Goal: Task Accomplishment & Management: Use online tool/utility

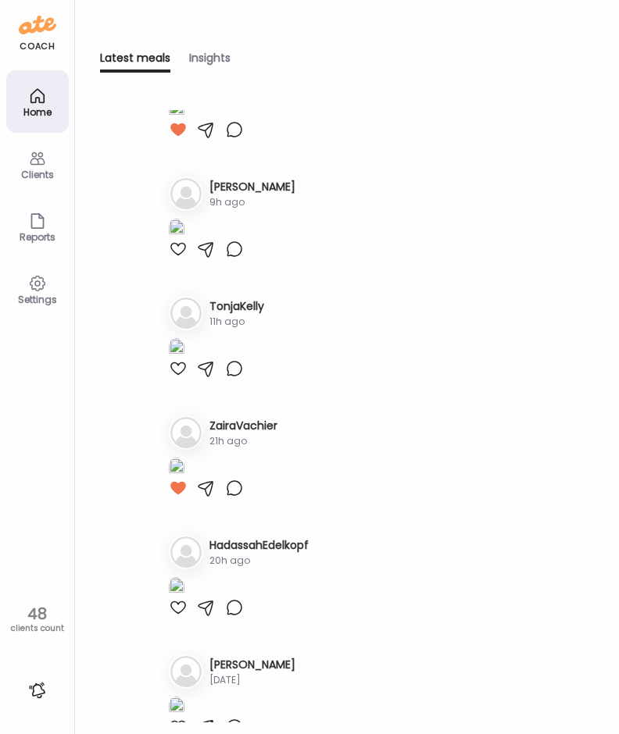
scroll to position [2578, 0]
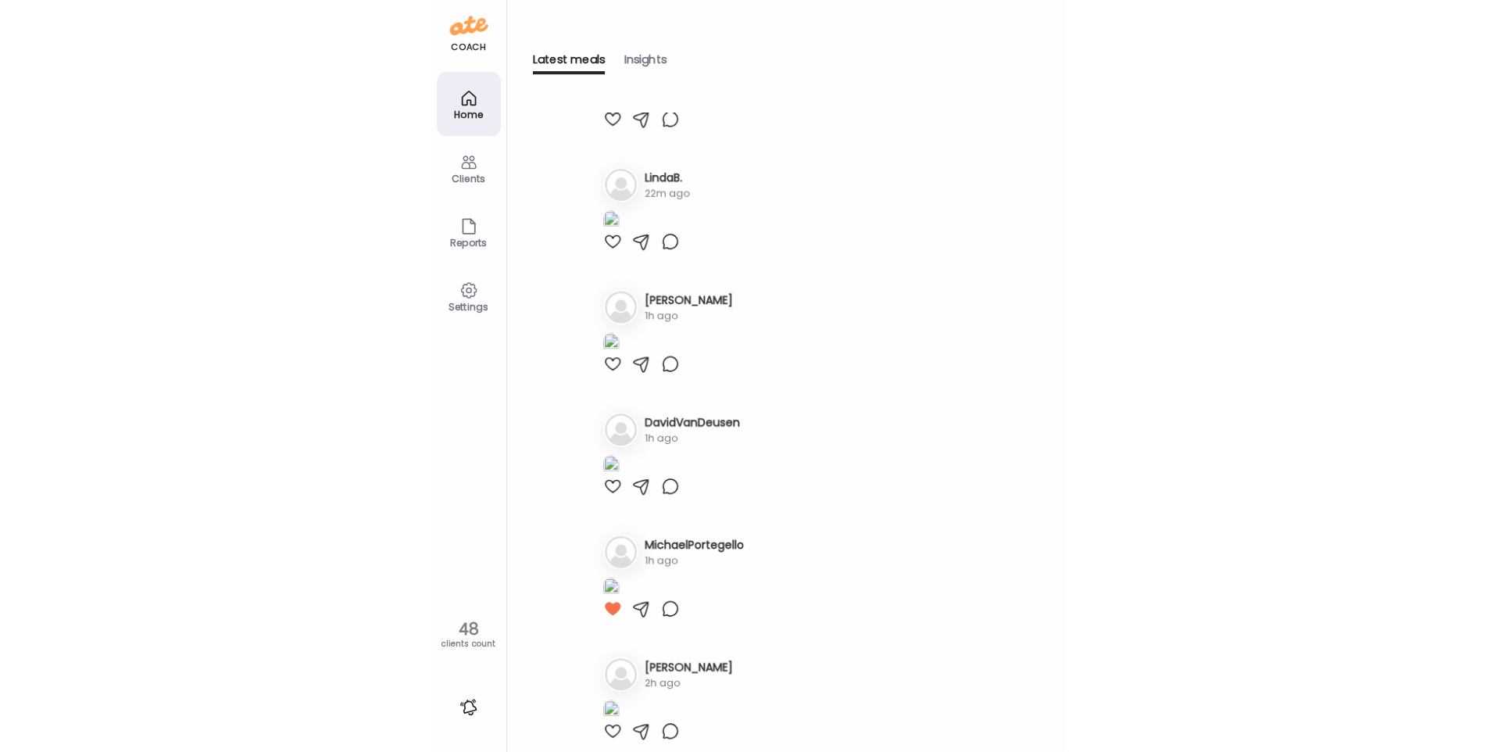
scroll to position [0, 0]
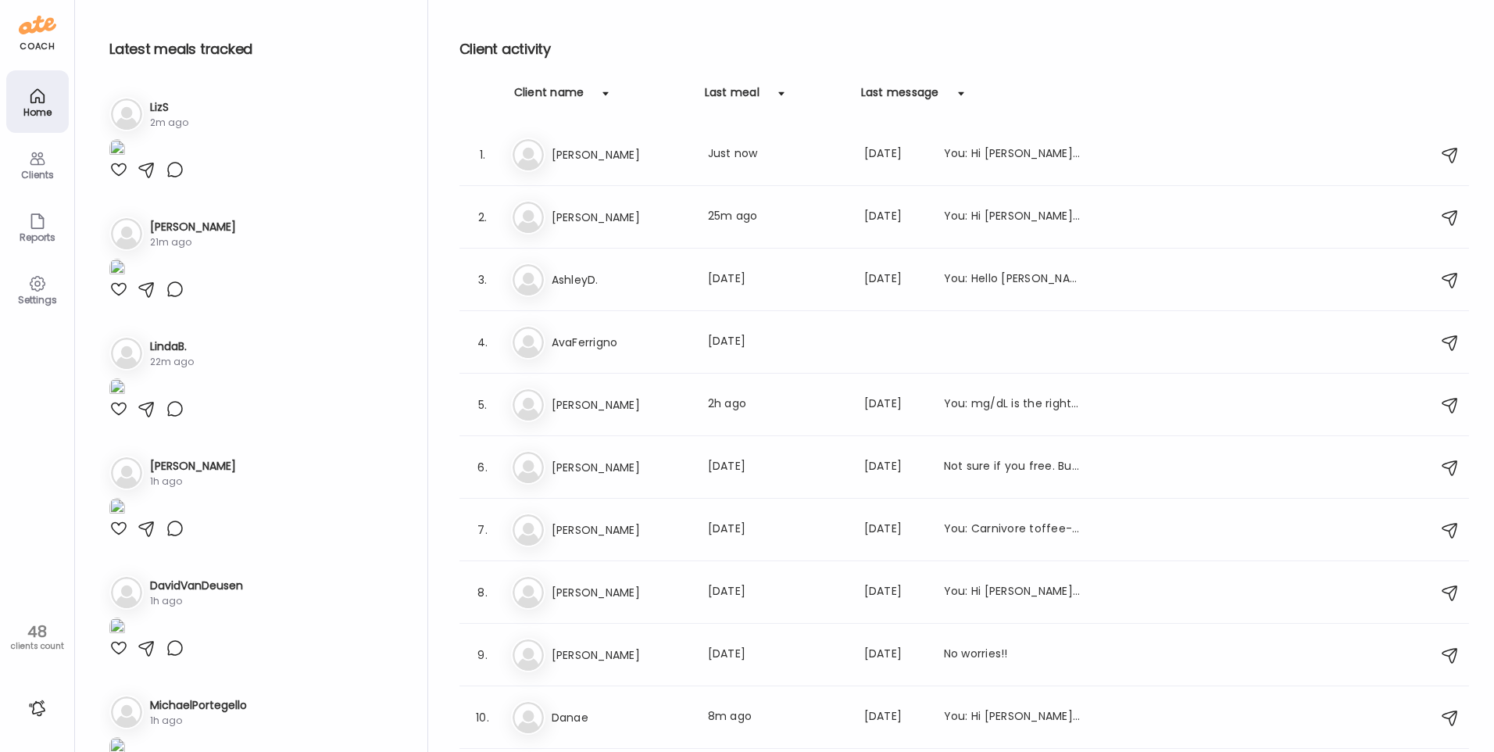
click at [125, 160] on img at bounding box center [117, 149] width 16 height 21
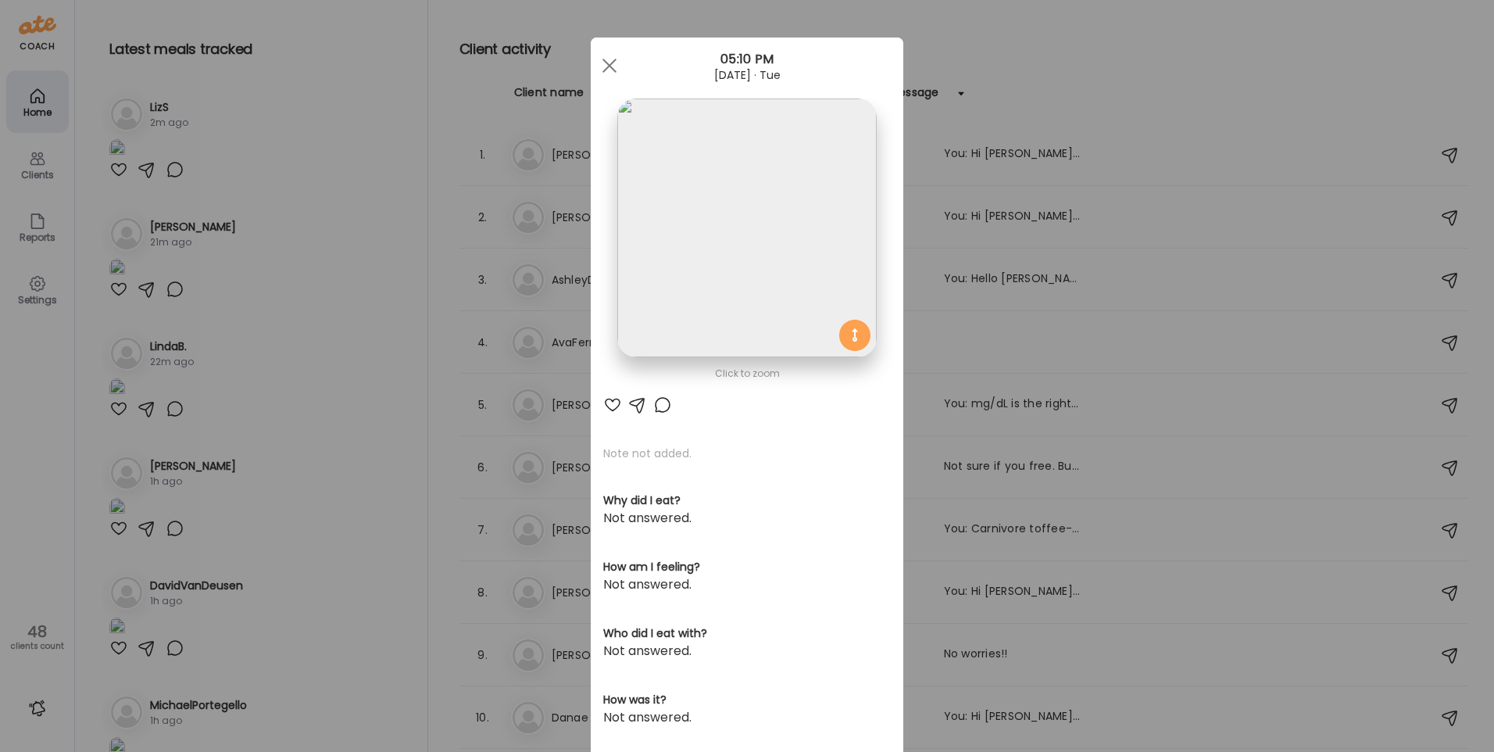
click at [618, 217] on img at bounding box center [746, 227] width 259 height 259
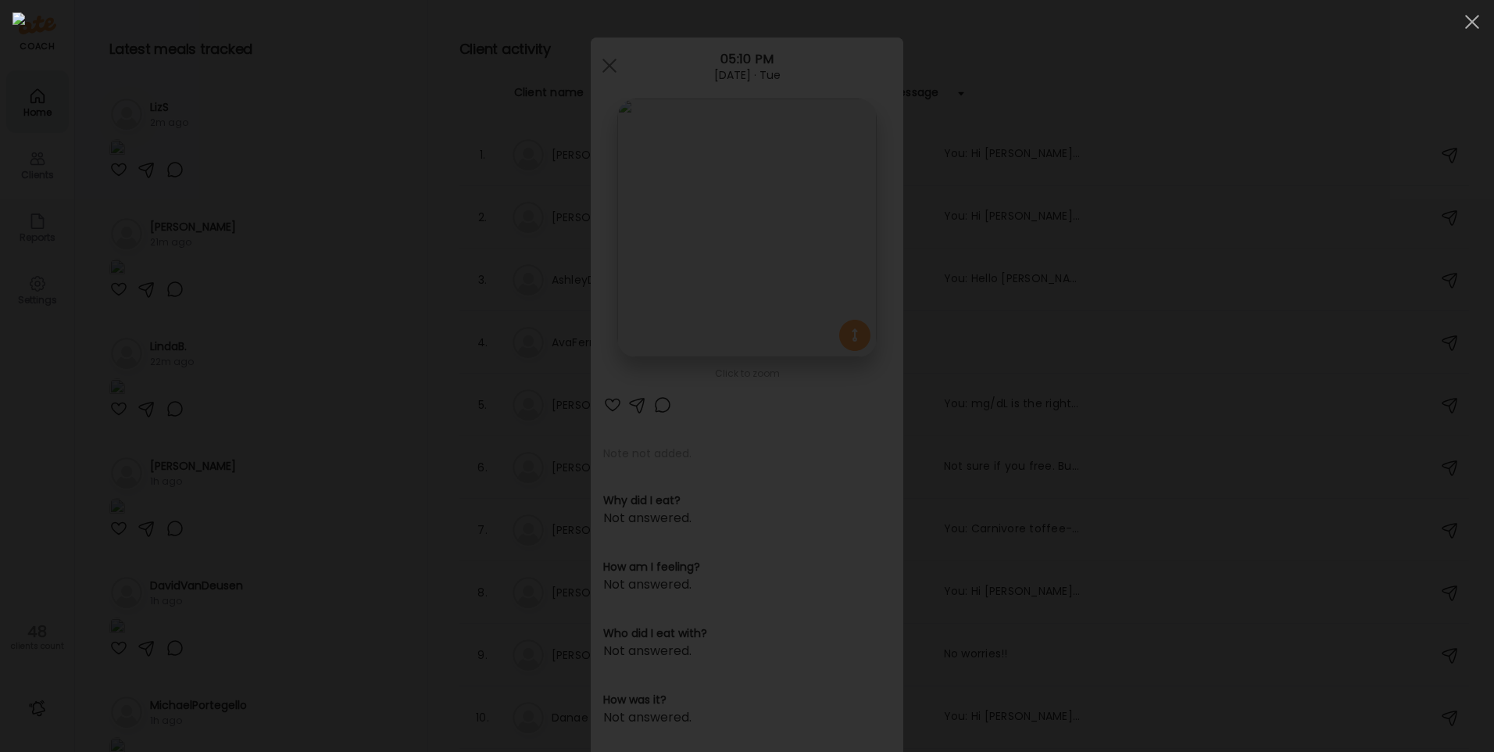
click at [241, 437] on div at bounding box center [747, 376] width 1469 height 727
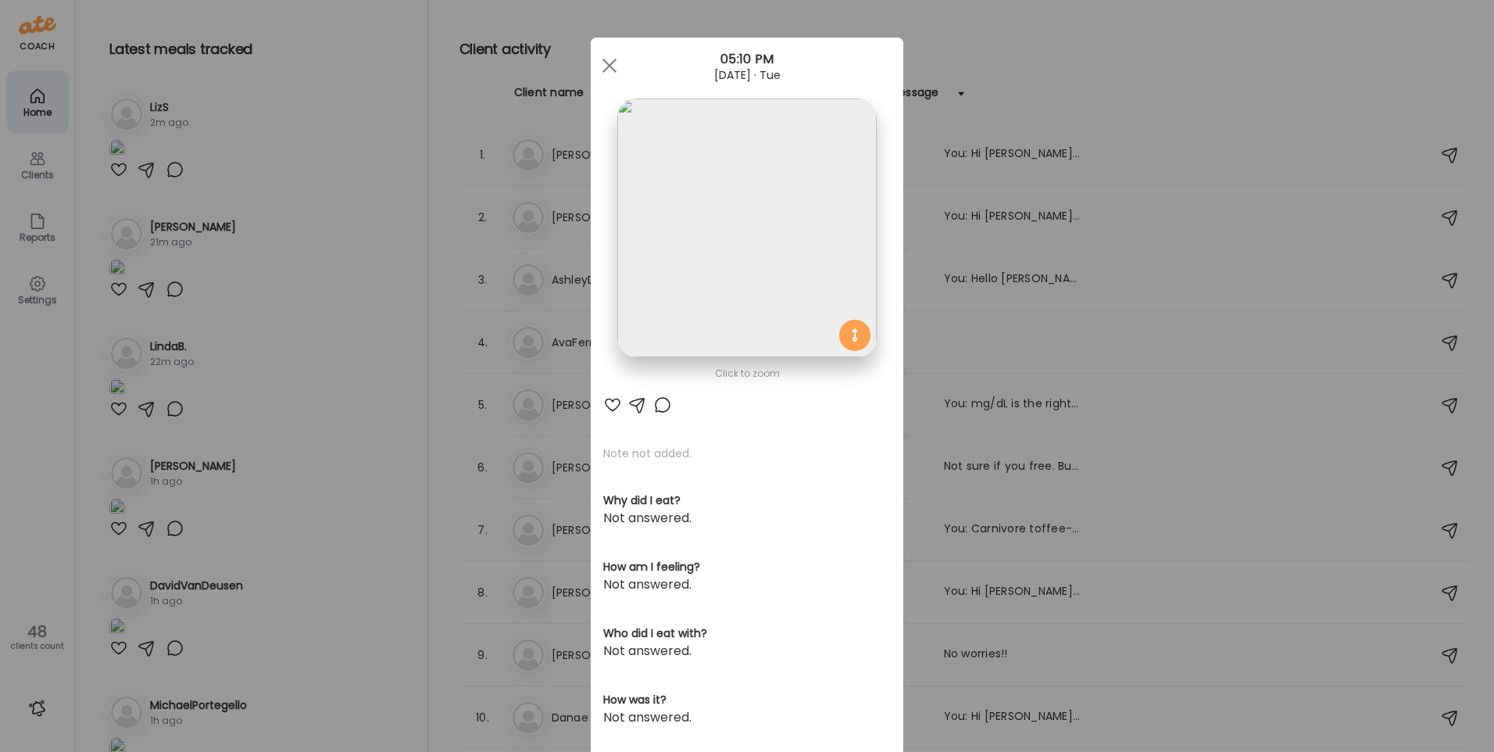
click at [241, 437] on div "Ate Coach Dashboard Wahoo! It’s official Take a moment to set up your Coach Pro…" at bounding box center [747, 376] width 1494 height 752
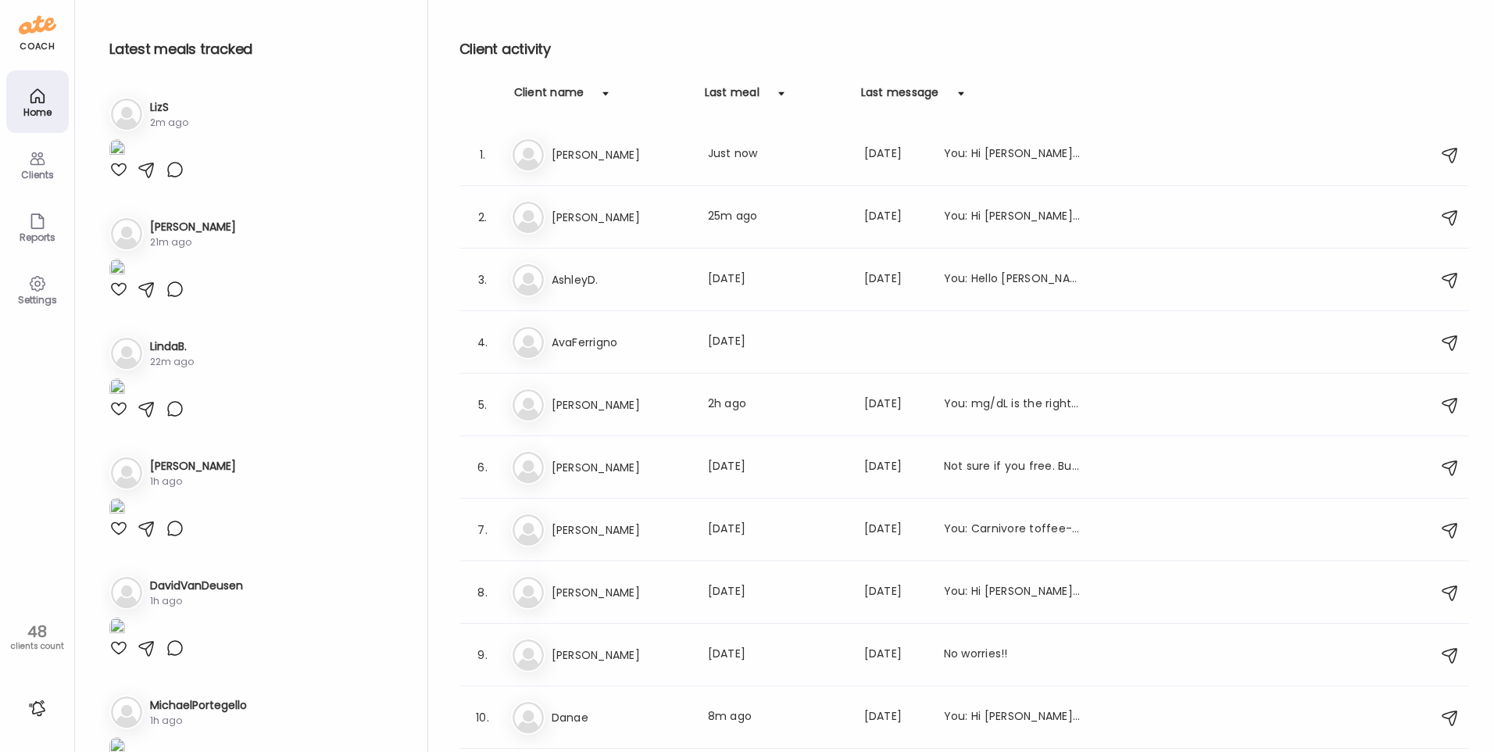
click at [112, 179] on div at bounding box center [118, 169] width 19 height 19
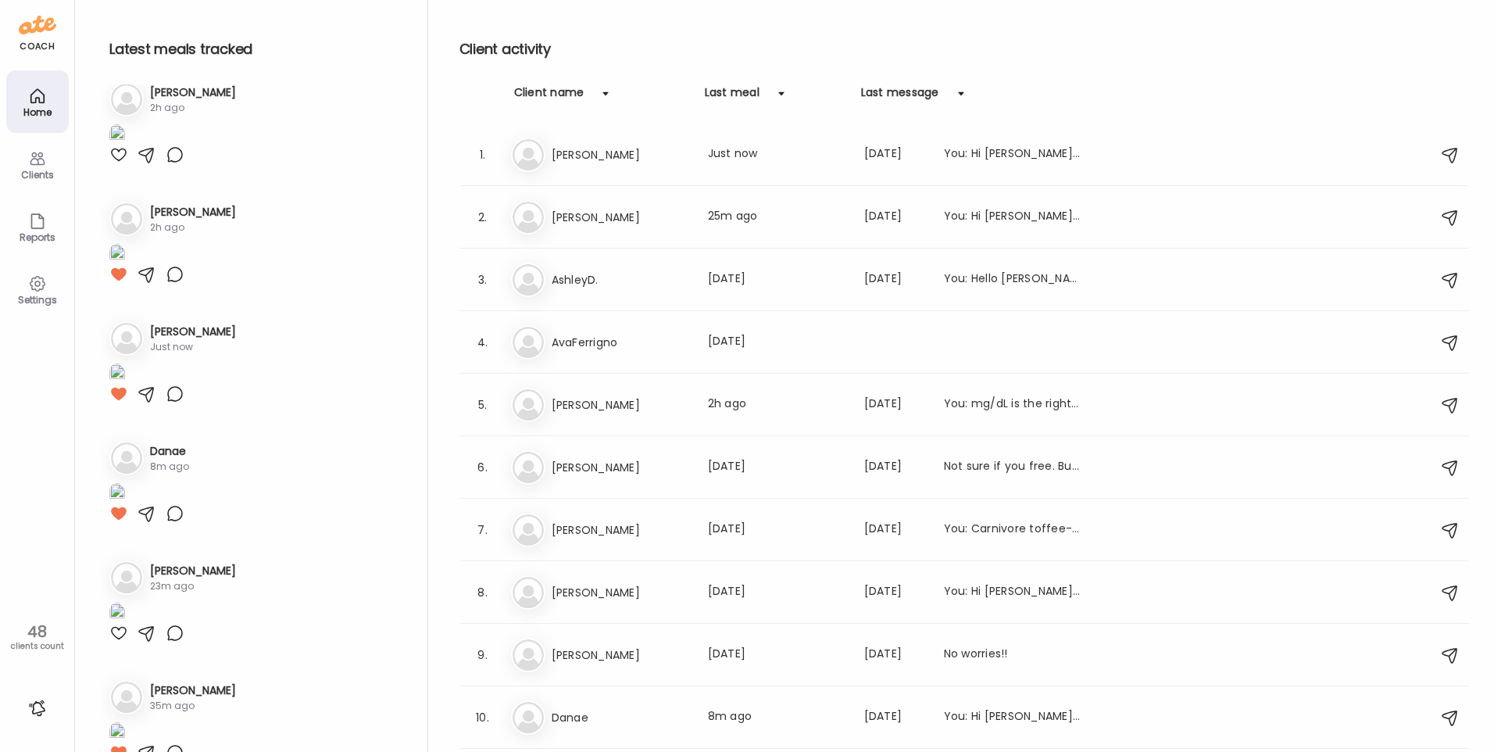
scroll to position [781, 0]
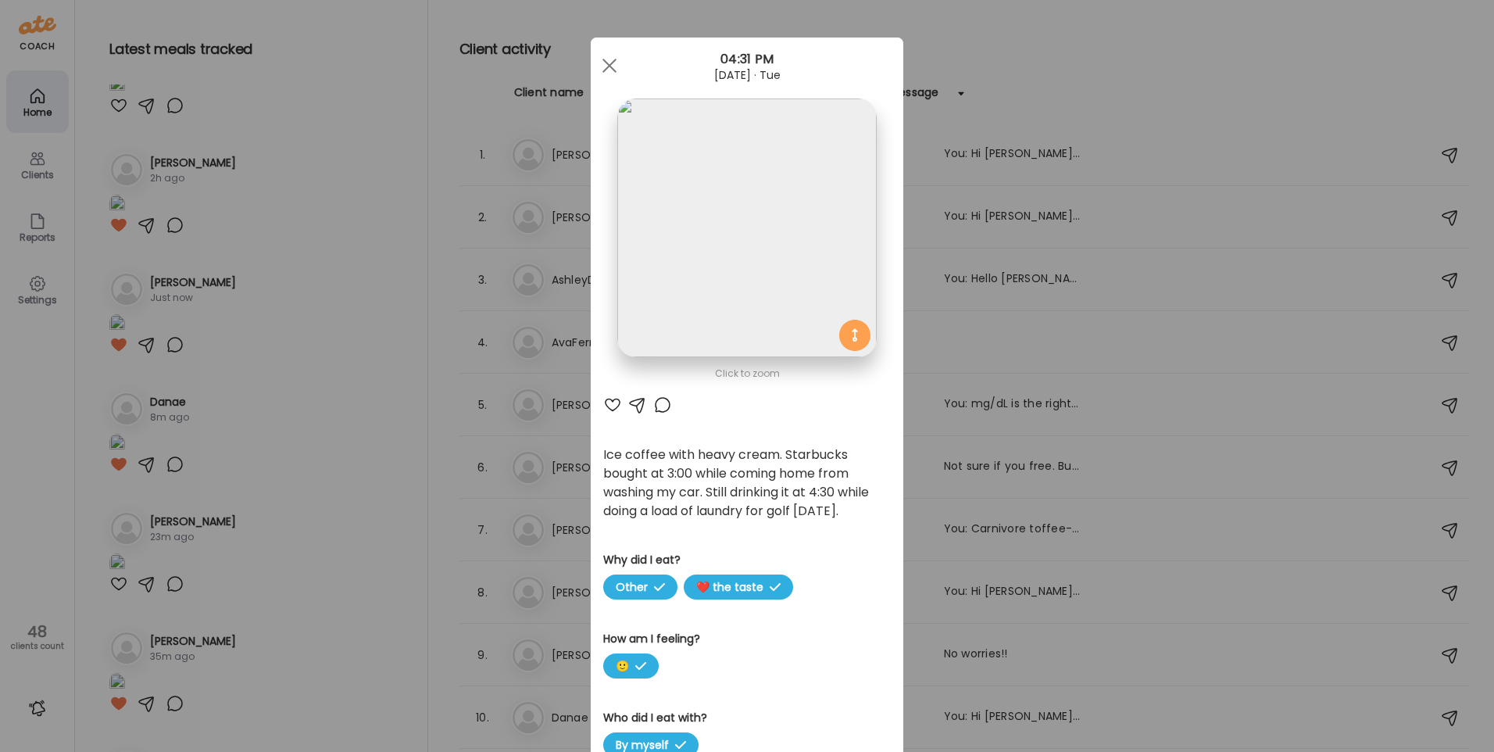
click at [618, 198] on img at bounding box center [746, 227] width 259 height 259
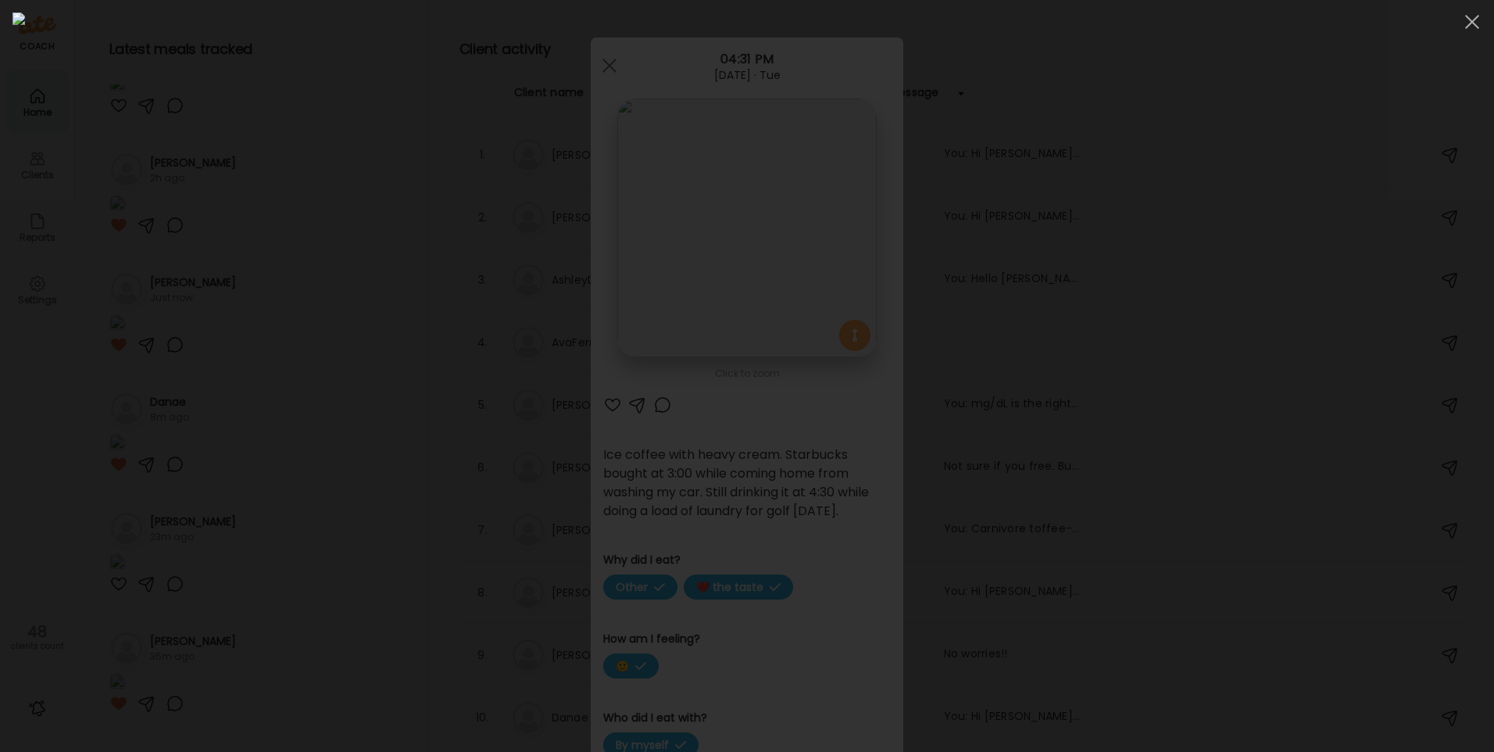
click at [618, 198] on img at bounding box center [747, 376] width 1469 height 727
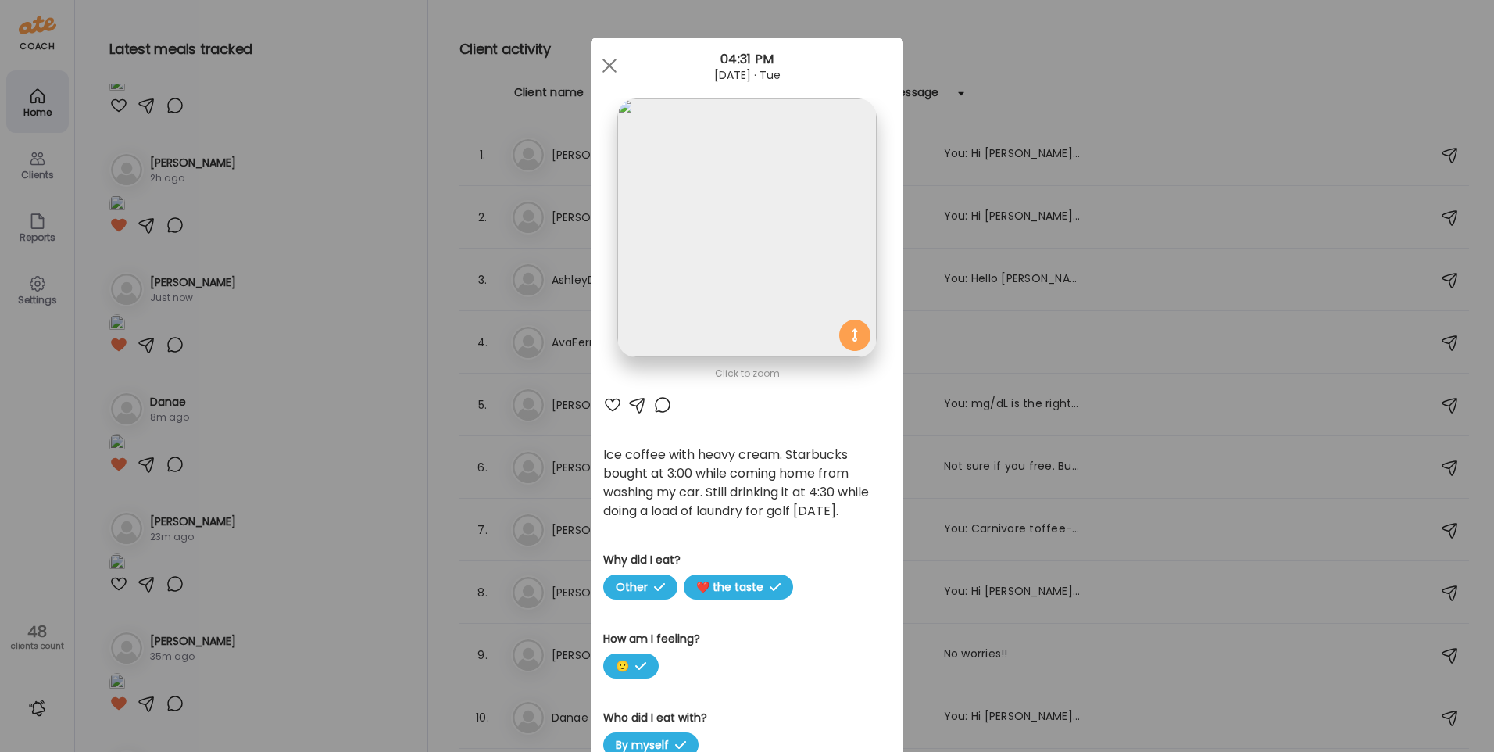
click at [618, 409] on div at bounding box center [662, 404] width 19 height 19
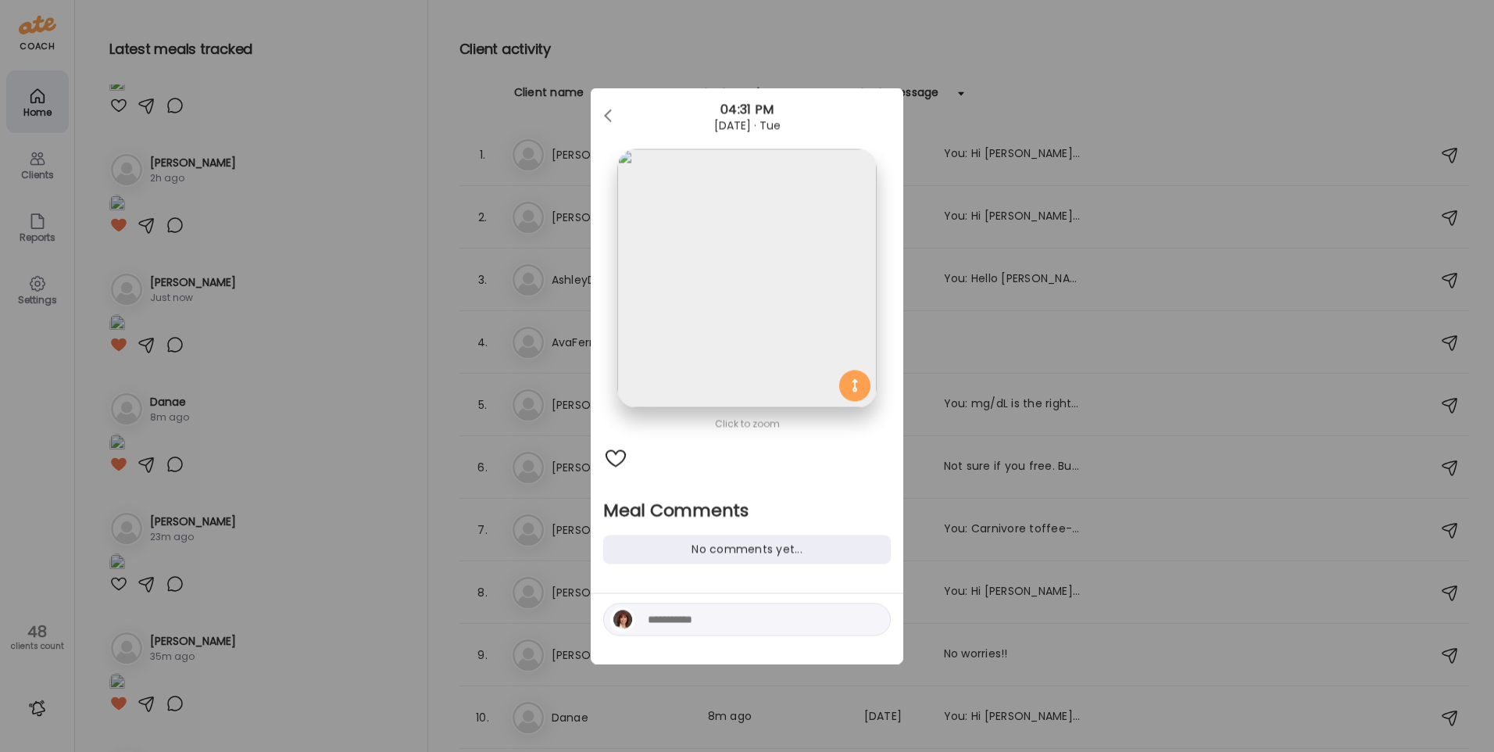
click at [618, 621] on textarea at bounding box center [753, 619] width 211 height 19
click at [618, 619] on textarea "**********" at bounding box center [753, 610] width 211 height 38
click at [618, 626] on textarea "**********" at bounding box center [753, 601] width 211 height 56
type textarea "**********"
click at [618, 623] on div at bounding box center [873, 620] width 22 height 22
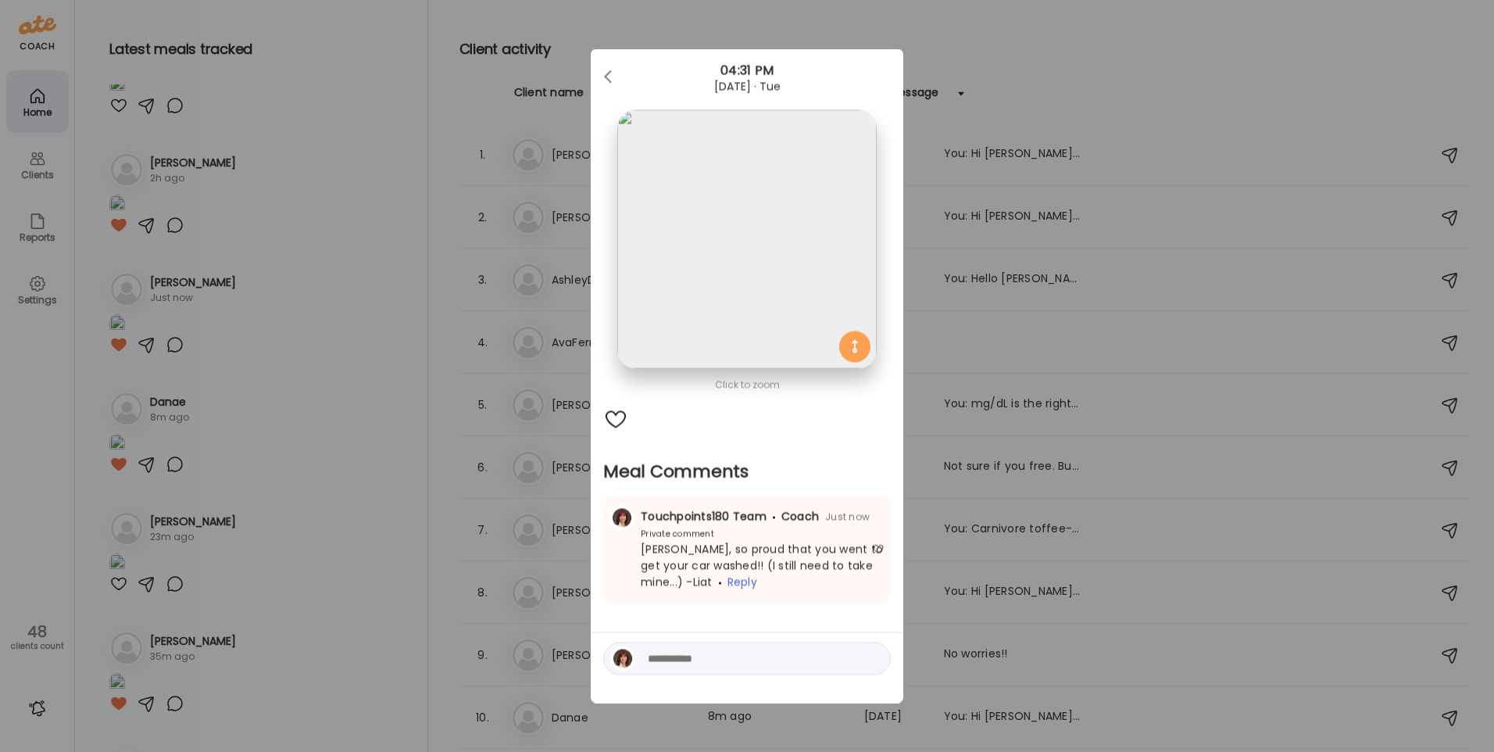
click at [373, 409] on div "Ate Coach Dashboard Wahoo! It’s official Take a moment to set up your Coach Pro…" at bounding box center [747, 376] width 1494 height 752
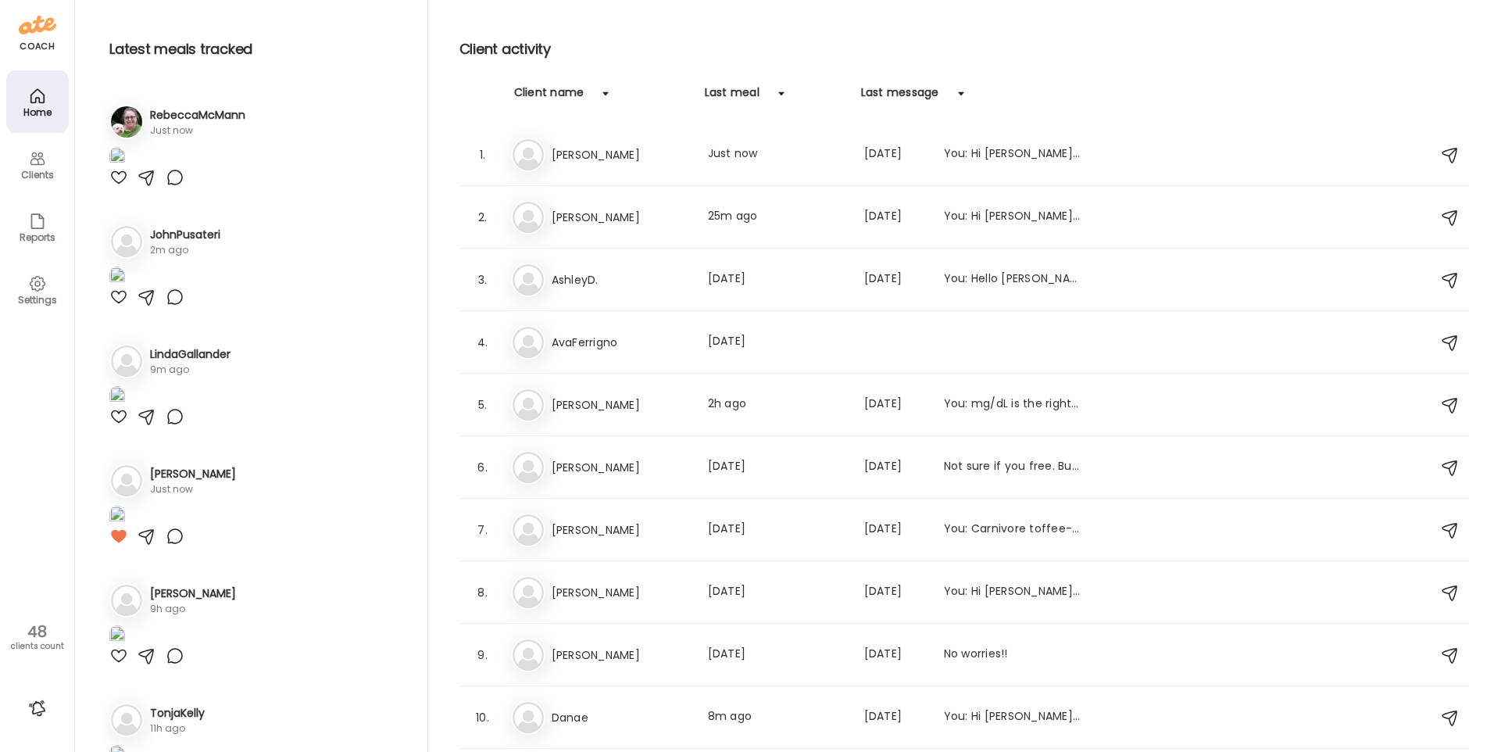
scroll to position [2188, 0]
